Goal: Task Accomplishment & Management: Use online tool/utility

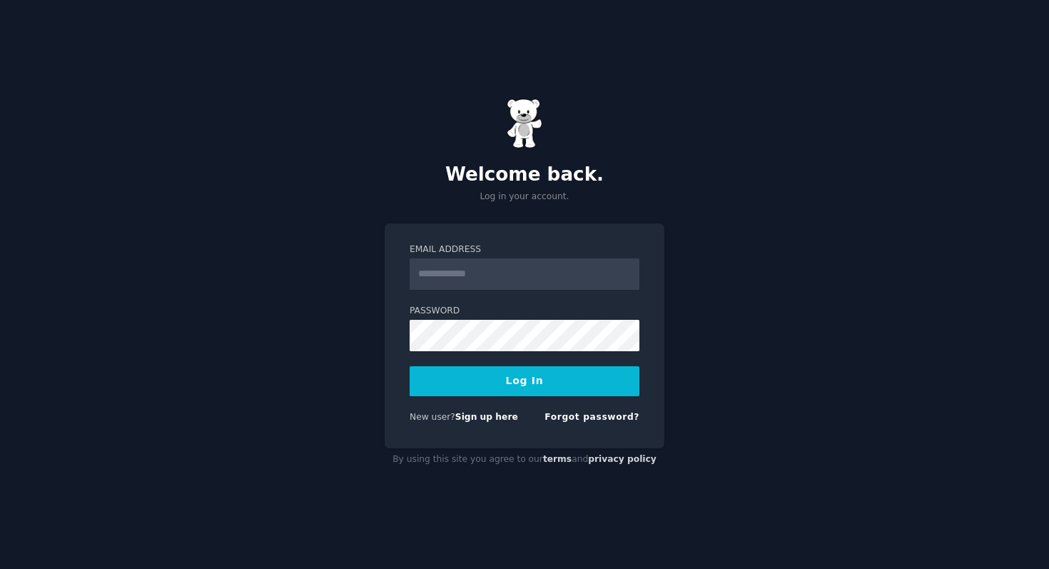
click at [474, 271] on input "Email Address" at bounding box center [525, 273] width 230 height 31
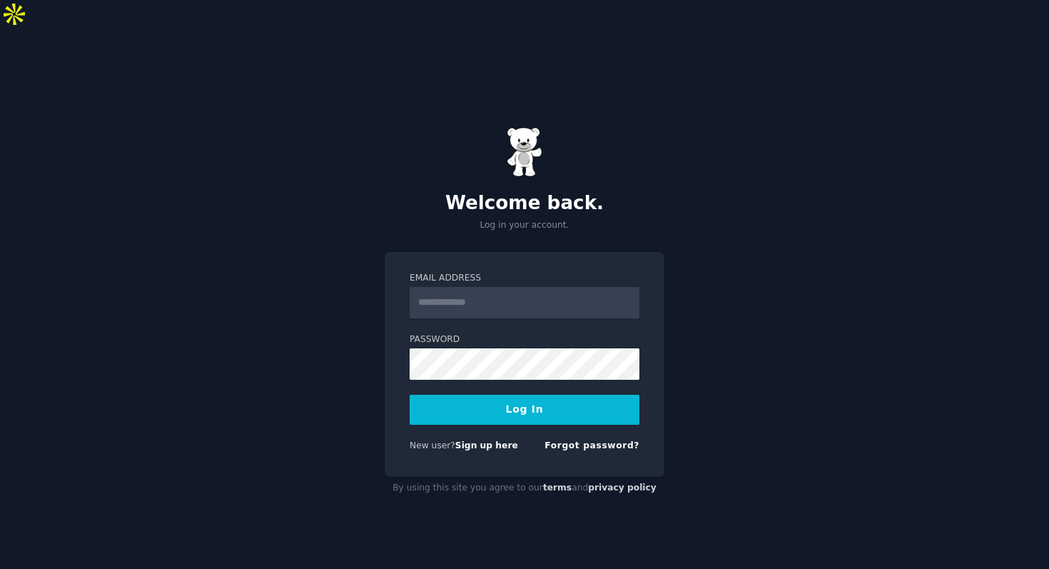
type input "**********"
click at [342, 349] on div "**********" at bounding box center [524, 313] width 1049 height 569
click at [410, 395] on button "Log In" at bounding box center [525, 410] width 230 height 30
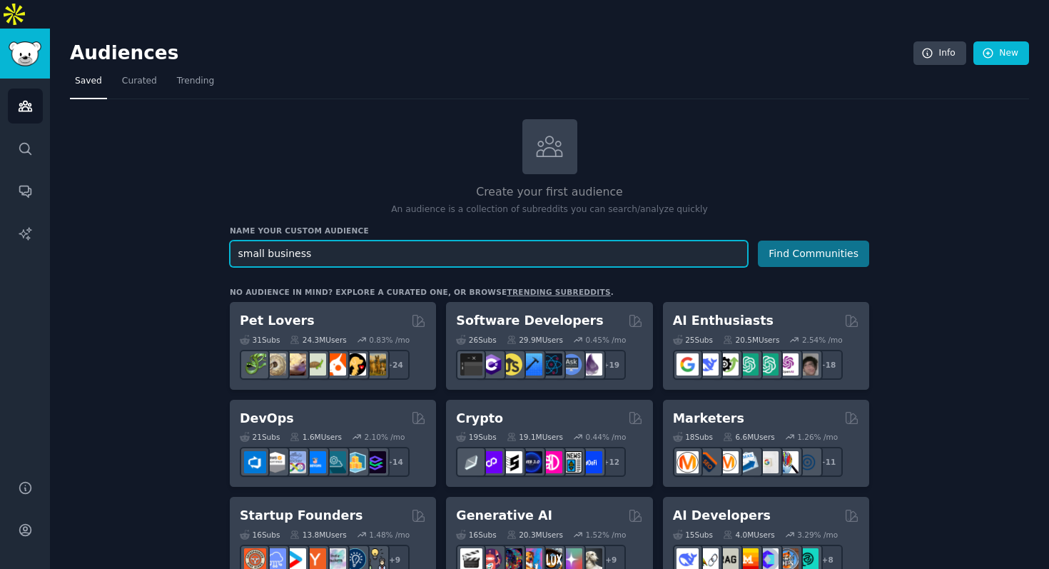
type input "small business"
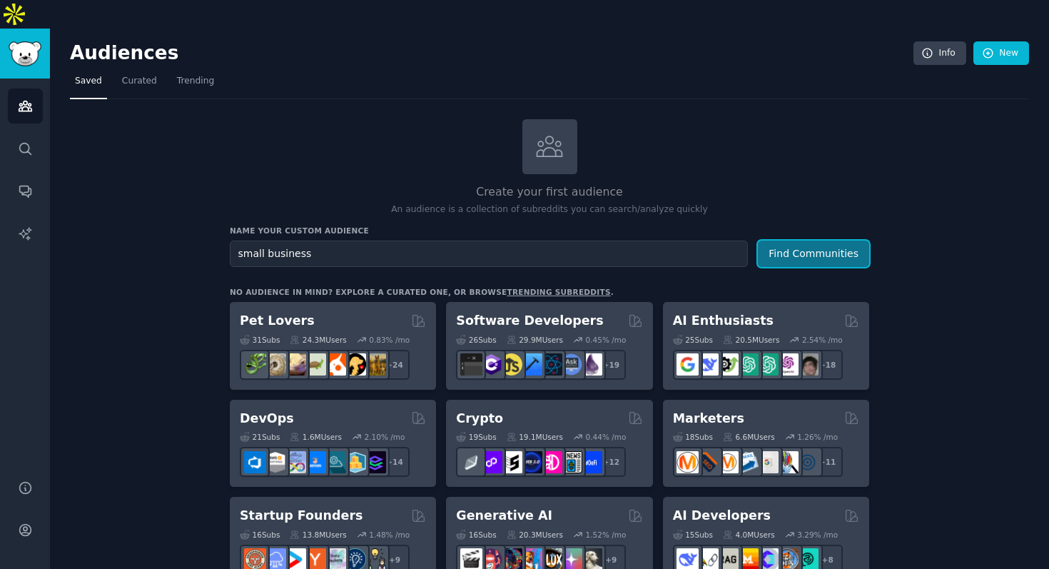
click at [788, 240] on button "Find Communities" at bounding box center [813, 253] width 111 height 26
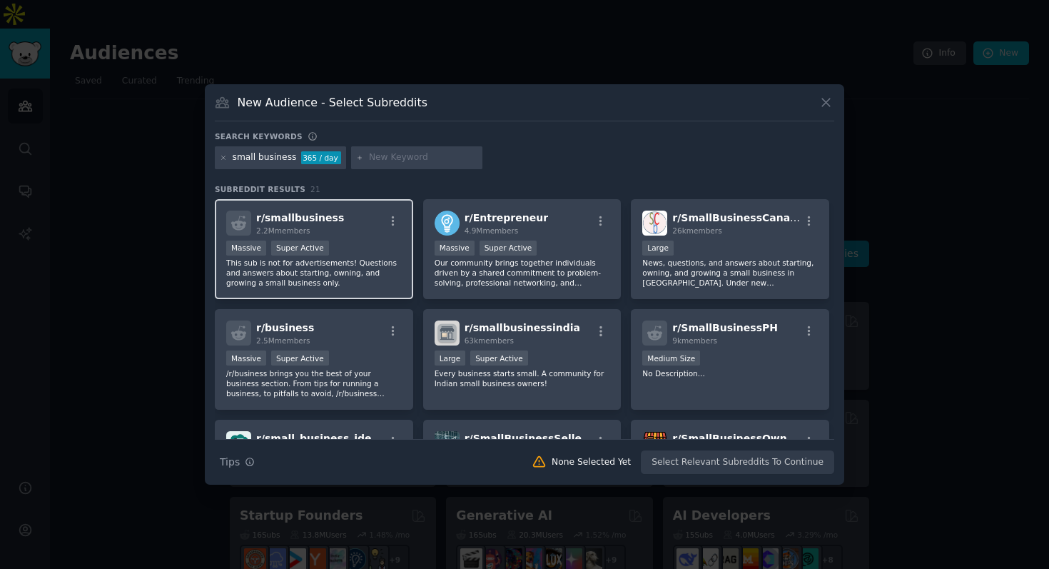
click at [382, 250] on div "Massive Super Active" at bounding box center [314, 249] width 176 height 18
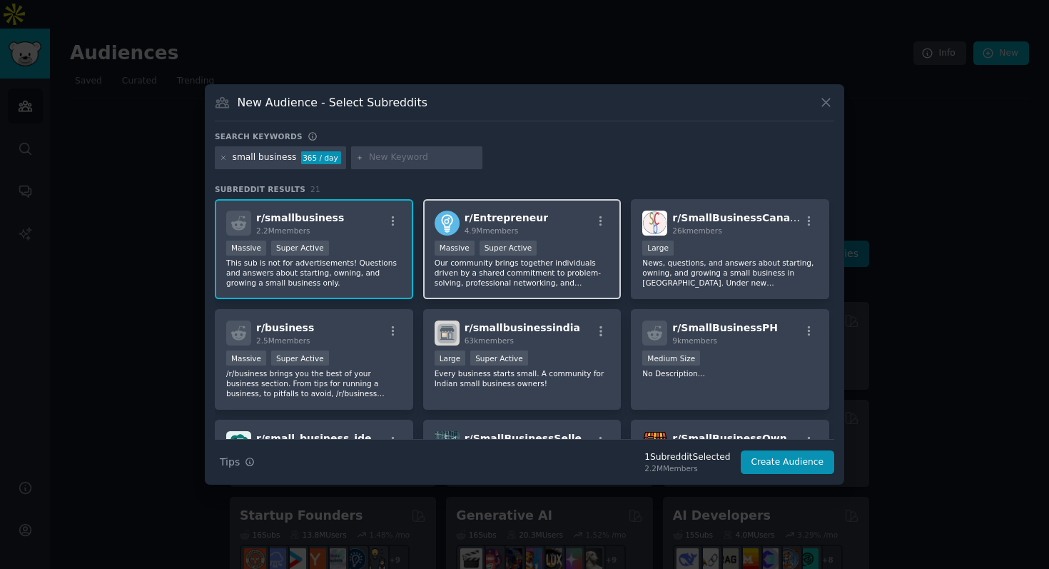
click at [559, 257] on div ">= 95th percentile for submissions / day Massive Super Active" at bounding box center [522, 249] width 176 height 18
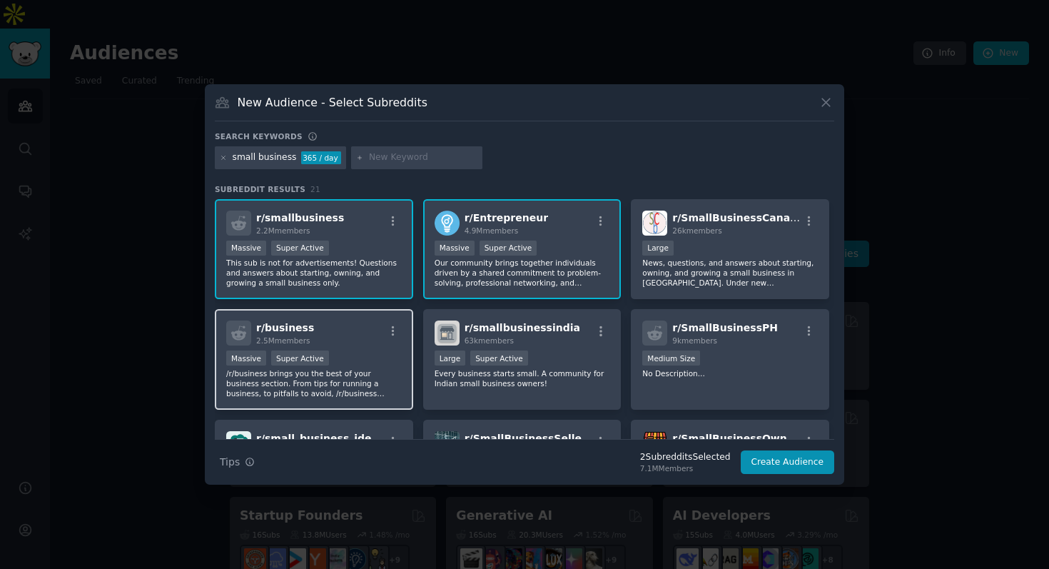
click at [372, 332] on div "r/ business 2.5M members" at bounding box center [314, 332] width 176 height 25
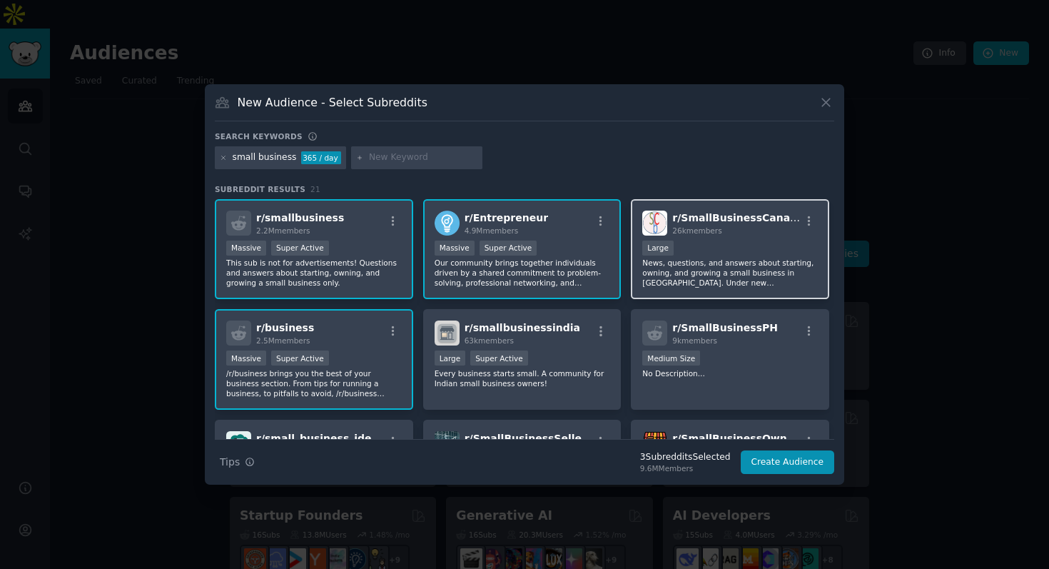
click at [703, 255] on div "Large" at bounding box center [730, 249] width 176 height 18
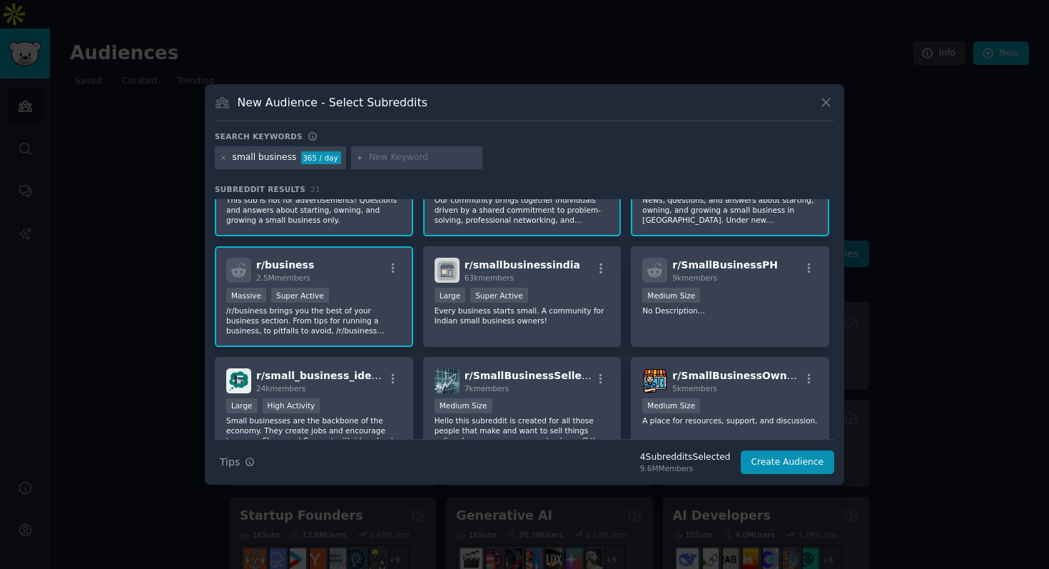
scroll to position [156, 0]
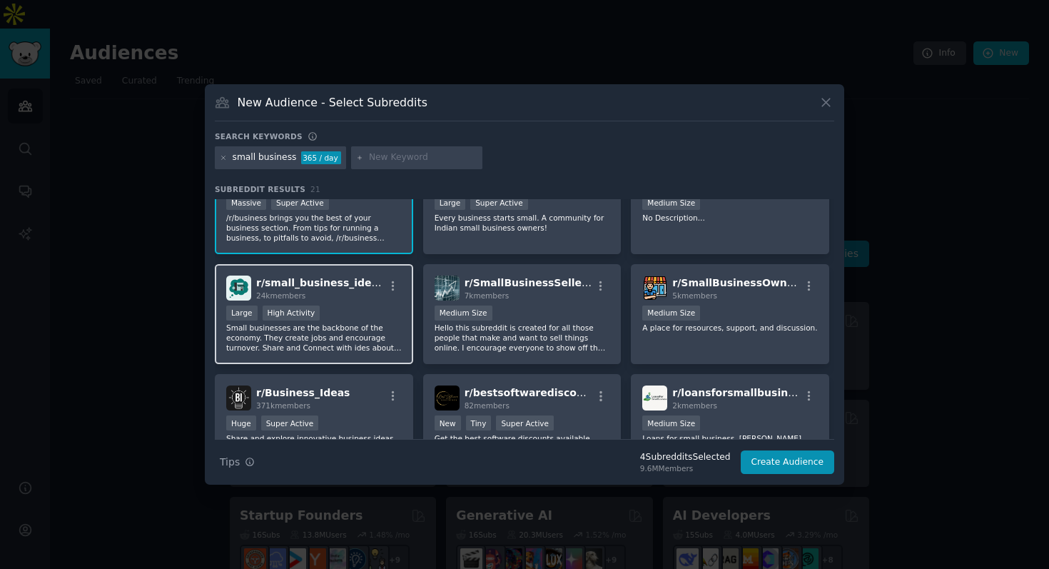
click at [356, 320] on div "Large High Activity" at bounding box center [314, 314] width 176 height 18
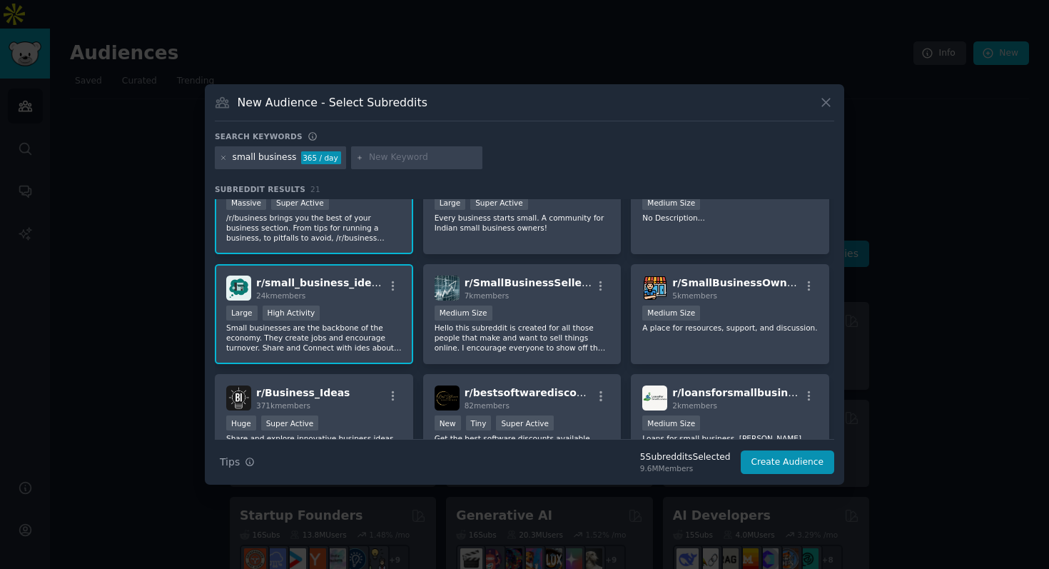
click at [387, 322] on p "Small businesses are the backbone of the economy. They create jobs and encourag…" at bounding box center [314, 337] width 176 height 30
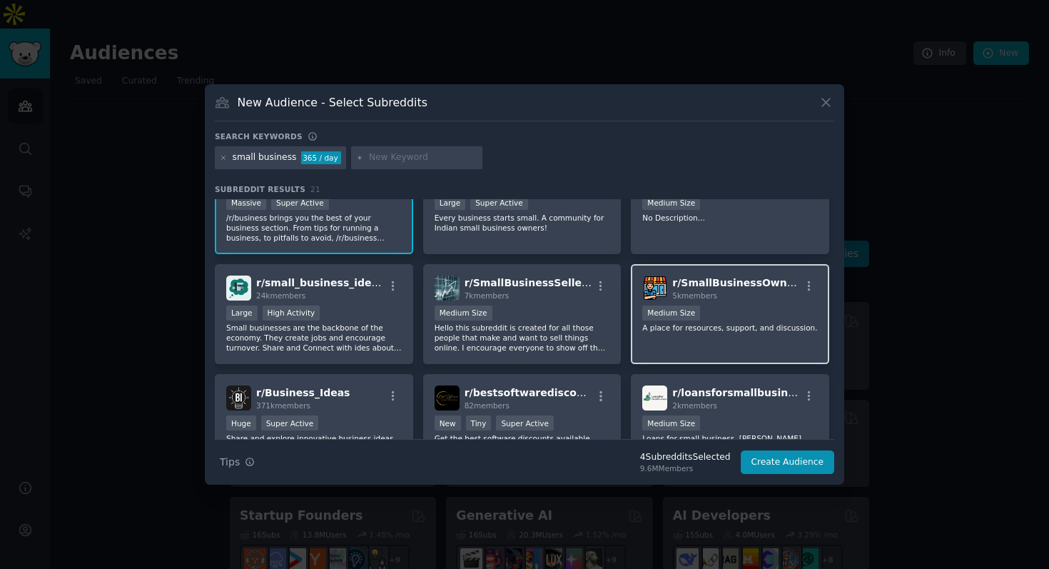
click at [689, 337] on div "r/ SmallBusinessOwners 5k members Medium Size A place for resources, support, a…" at bounding box center [730, 314] width 198 height 101
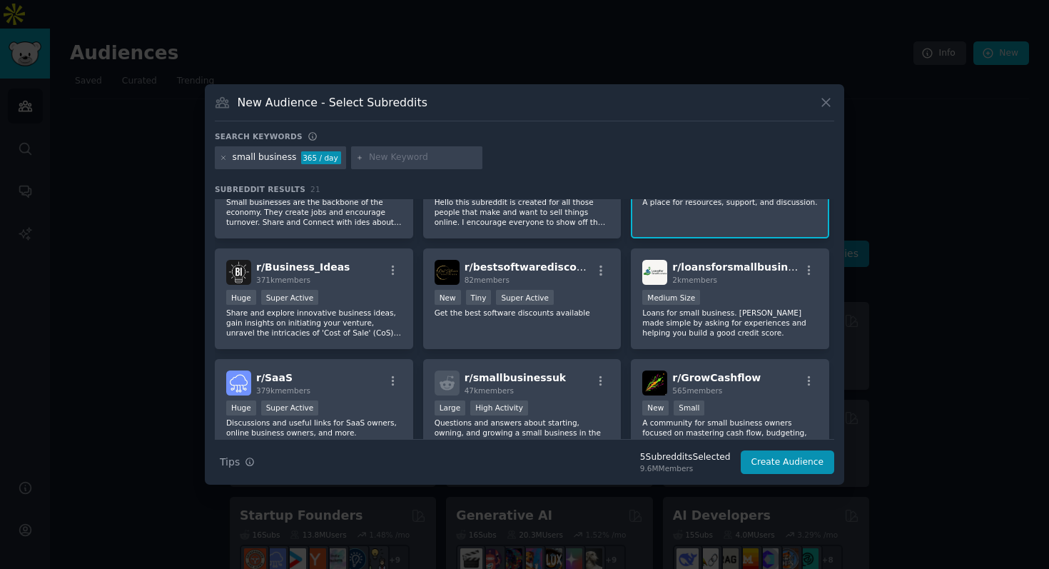
scroll to position [294, 0]
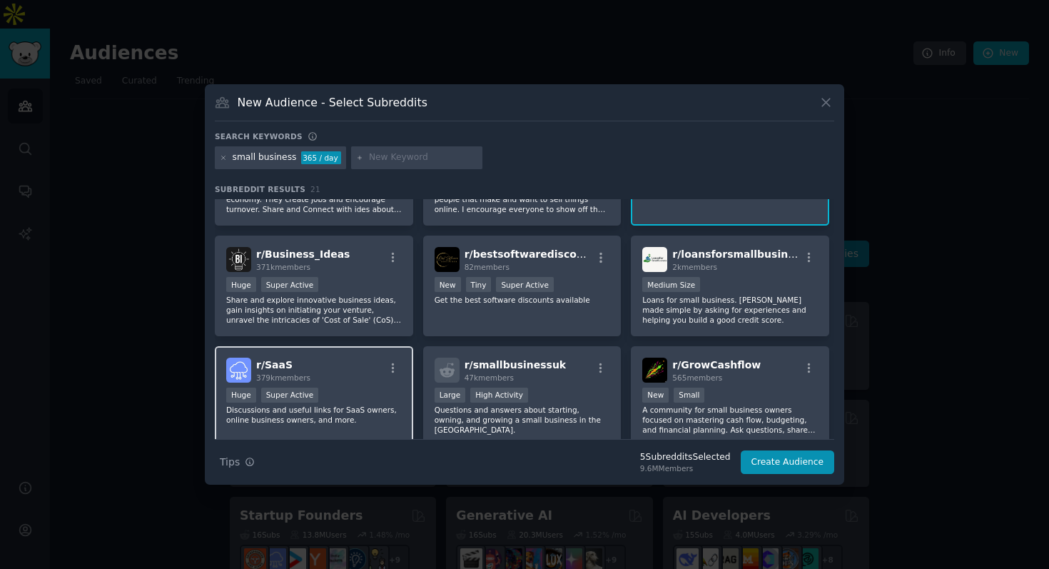
click at [395, 386] on div "r/ SaaS 379k members Huge Super Active Discussions and useful links for SaaS ow…" at bounding box center [314, 396] width 198 height 101
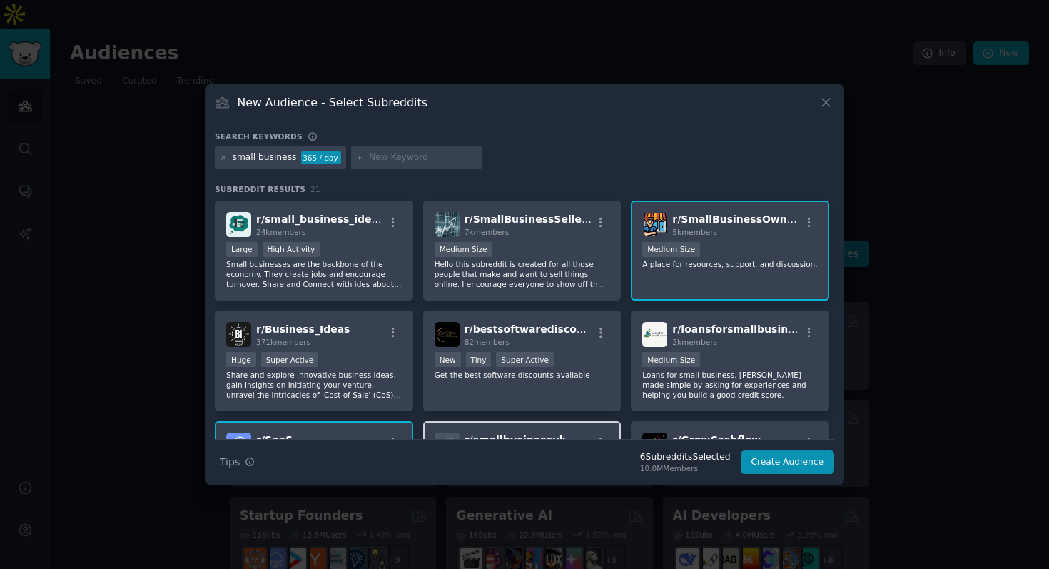
scroll to position [218, 0]
click at [794, 458] on button "Create Audience" at bounding box center [788, 462] width 94 height 24
